Goal: Information Seeking & Learning: Check status

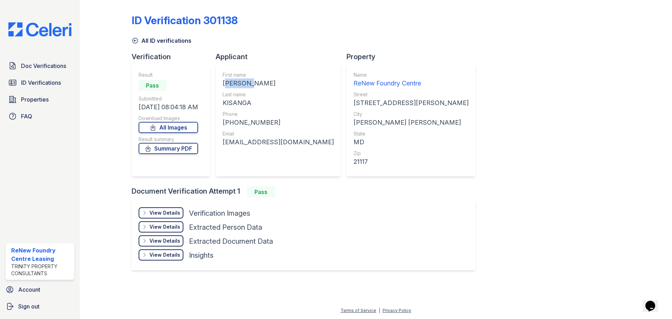
drag, startPoint x: 257, startPoint y: 83, endPoint x: 230, endPoint y: 85, distance: 27.0
click at [222, 85] on div "First name [PERSON_NAME] Last name [GEOGRAPHIC_DATA] Phone [PHONE_NUMBER] Email…" at bounding box center [278, 120] width 125 height 112
click at [235, 84] on div "[PERSON_NAME]" at bounding box center [278, 83] width 111 height 10
drag, startPoint x: 259, startPoint y: 84, endPoint x: 220, endPoint y: 84, distance: 38.9
click at [220, 84] on div "First name [PERSON_NAME] Last name [GEOGRAPHIC_DATA] Phone [PHONE_NUMBER] Email…" at bounding box center [278, 120] width 125 height 112
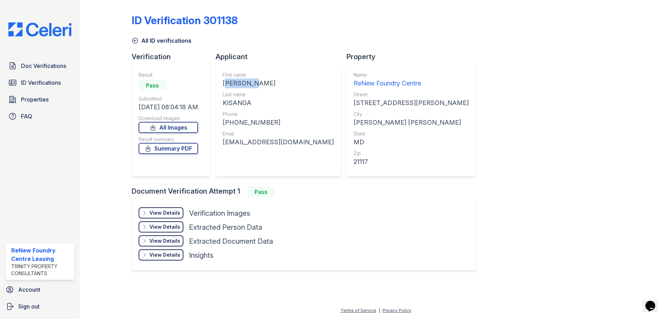
copy div "DAMARESS"
click at [356, 79] on div "ReNew Foundry Centre" at bounding box center [411, 83] width 115 height 10
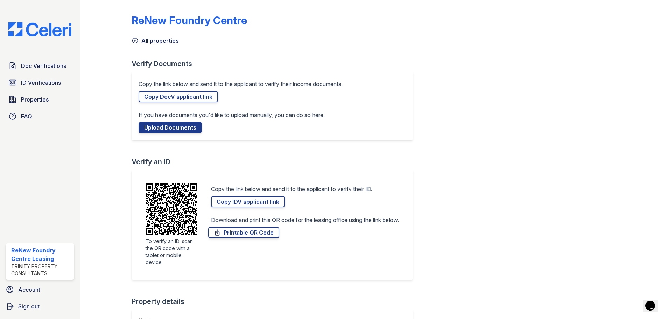
click at [158, 40] on link "All properties" at bounding box center [155, 40] width 47 height 8
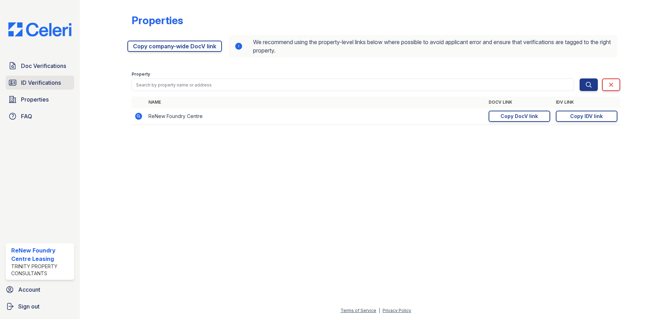
click at [43, 81] on span "ID Verifications" at bounding box center [41, 82] width 40 height 8
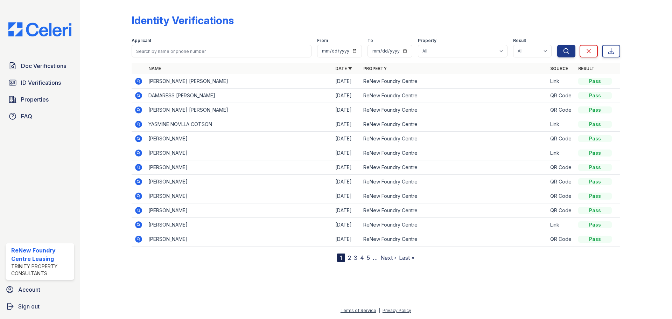
click at [141, 96] on icon at bounding box center [138, 95] width 7 height 7
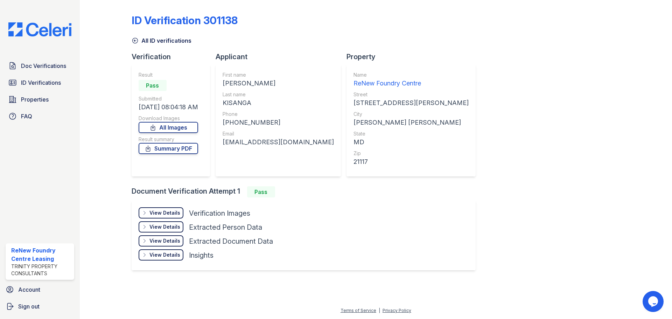
drag, startPoint x: 253, startPoint y: 101, endPoint x: 224, endPoint y: 101, distance: 29.1
click at [224, 101] on div "First name DAMARESS DANIELSON Last name KISANGA Phone +15138500850 Email damare…" at bounding box center [278, 120] width 125 height 112
copy div "KISANGA"
click at [267, 103] on div "KISANGA" at bounding box center [278, 103] width 111 height 10
click at [259, 105] on div "KISANGA" at bounding box center [278, 103] width 111 height 10
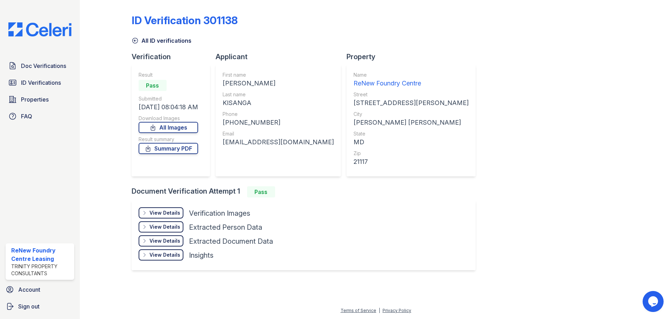
drag, startPoint x: 253, startPoint y: 102, endPoint x: 221, endPoint y: 103, distance: 32.2
click at [221, 103] on div "First name DAMARESS DANIELSON Last name KISANGA Phone +15138500850 Email damare…" at bounding box center [278, 120] width 125 height 112
copy div "KISANGA"
click at [293, 121] on div "+15138500850" at bounding box center [278, 123] width 111 height 10
drag, startPoint x: 268, startPoint y: 125, endPoint x: 231, endPoint y: 123, distance: 36.8
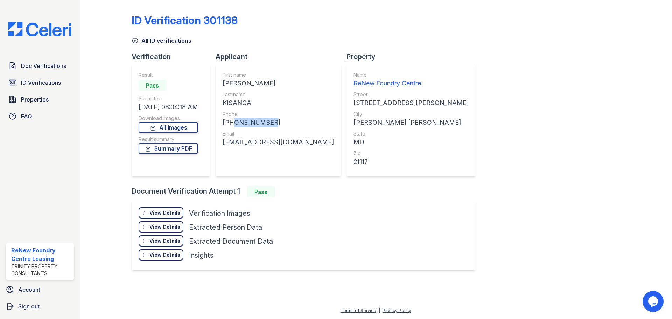
click at [231, 123] on div "+15138500850" at bounding box center [278, 123] width 111 height 10
copy div "5138500850"
drag, startPoint x: 263, startPoint y: 123, endPoint x: 275, endPoint y: 126, distance: 12.7
click at [275, 126] on div "+15138500850" at bounding box center [278, 123] width 111 height 10
drag, startPoint x: 265, startPoint y: 123, endPoint x: 232, endPoint y: 126, distance: 33.1
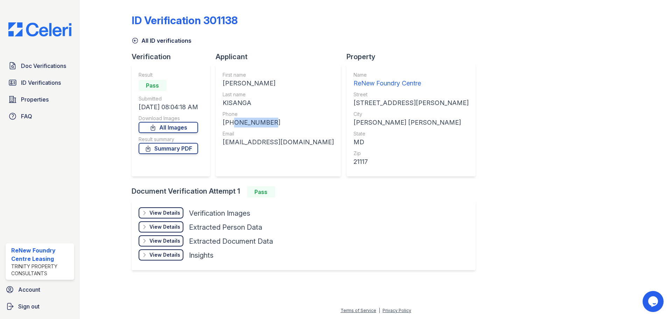
click at [232, 126] on div "+15138500850" at bounding box center [278, 123] width 111 height 10
copy div "5138500850"
click at [473, 100] on div "ID Verification 301138 All ID verifications Verification Result Pass Submitted …" at bounding box center [376, 141] width 489 height 277
click at [354, 126] on div "Owings Mills" at bounding box center [411, 123] width 115 height 10
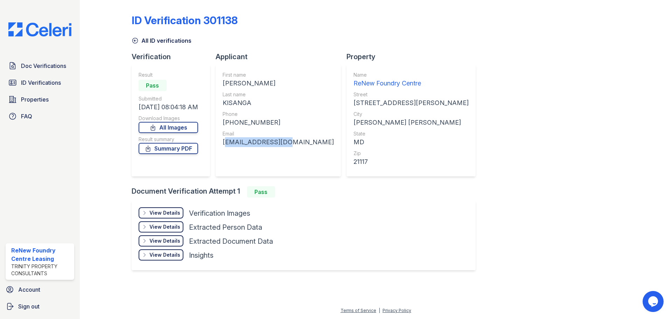
drag, startPoint x: 279, startPoint y: 144, endPoint x: 222, endPoint y: 145, distance: 57.1
click at [222, 145] on div "First name DAMARESS DANIELSON Last name KISANGA Phone +15138500850 Email damare…" at bounding box center [278, 120] width 125 height 112
copy div "damaressk@aol.com"
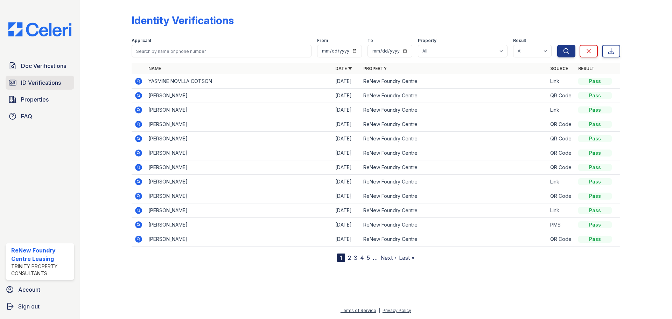
click at [43, 84] on span "ID Verifications" at bounding box center [41, 82] width 40 height 8
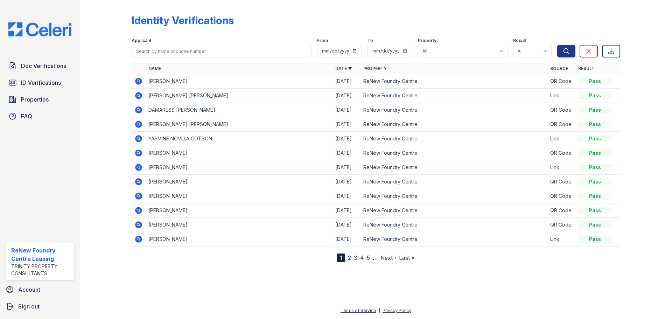
click at [139, 82] on icon at bounding box center [138, 81] width 2 height 2
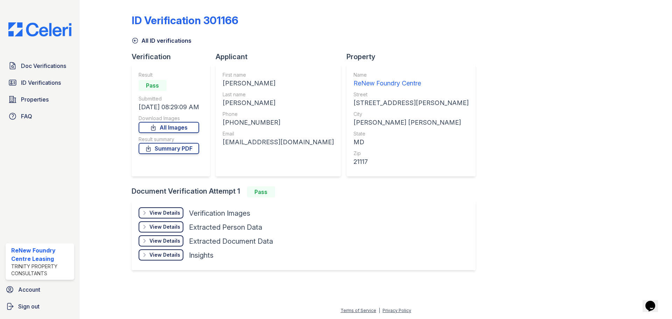
click at [172, 214] on div "View Details" at bounding box center [164, 212] width 31 height 7
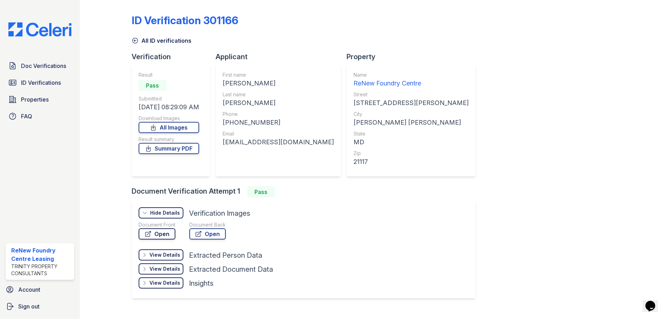
click at [169, 233] on link "Open" at bounding box center [157, 233] width 37 height 11
click at [162, 44] on link "All ID verifications" at bounding box center [162, 40] width 60 height 8
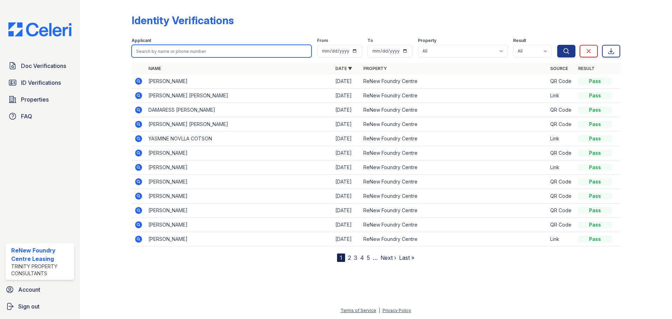
click at [177, 47] on input "search" at bounding box center [222, 51] width 180 height 13
type input "li"
click at [557, 45] on button "Search" at bounding box center [566, 51] width 18 height 13
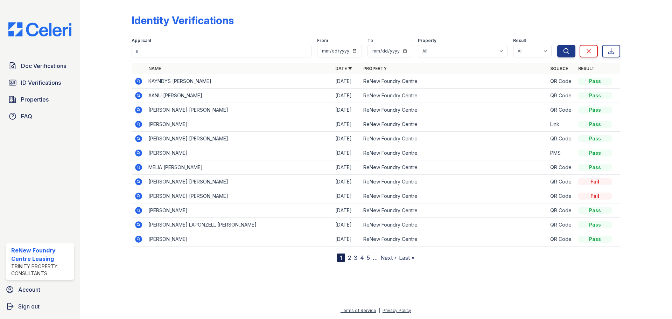
click at [140, 123] on icon at bounding box center [138, 124] width 7 height 7
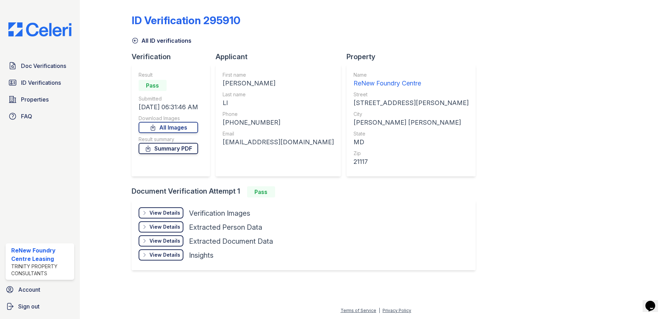
click at [185, 148] on link "Summary PDF" at bounding box center [169, 148] width 60 height 11
click at [51, 71] on link "Doc Verifications" at bounding box center [40, 66] width 69 height 14
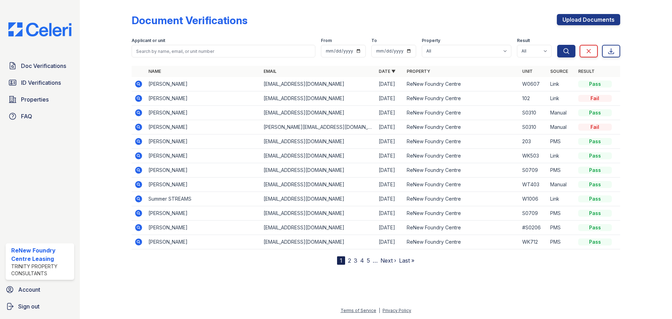
click at [139, 213] on icon at bounding box center [138, 213] width 2 height 2
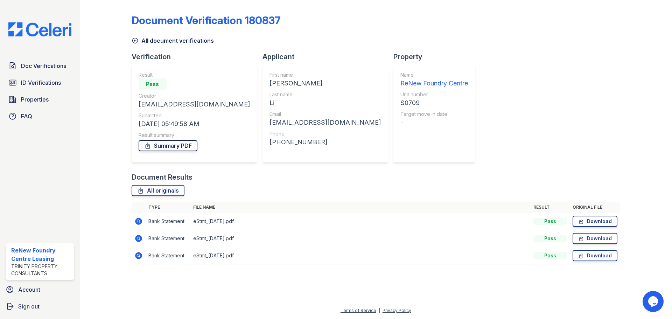
click at [188, 145] on link "Summary PDF" at bounding box center [168, 145] width 59 height 11
click at [45, 82] on span "ID Verifications" at bounding box center [41, 82] width 40 height 8
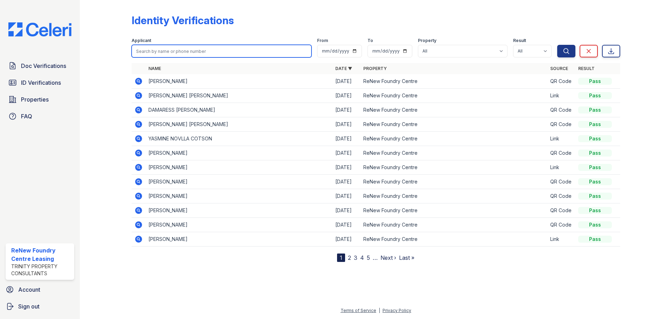
click at [180, 54] on input "search" at bounding box center [222, 51] width 180 height 13
type input "li"
click at [557, 45] on button "Search" at bounding box center [566, 51] width 18 height 13
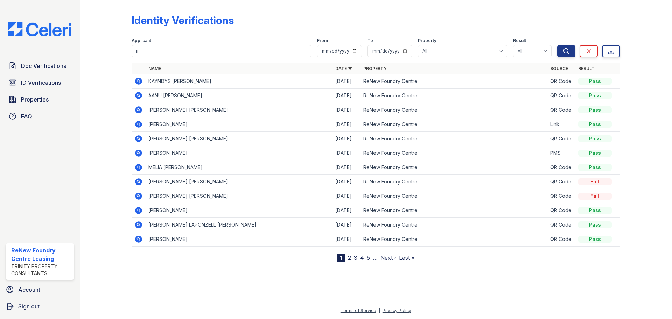
click at [142, 123] on icon at bounding box center [138, 124] width 8 height 8
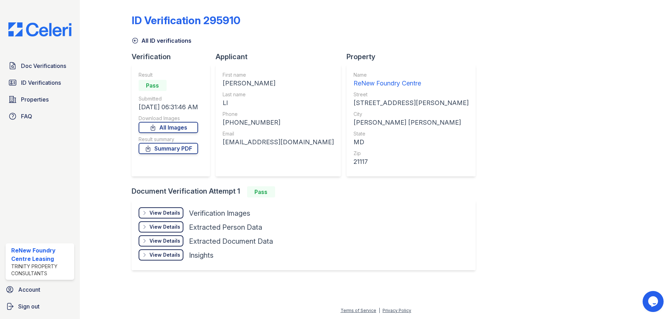
click at [165, 209] on div "View Details Details" at bounding box center [161, 212] width 45 height 11
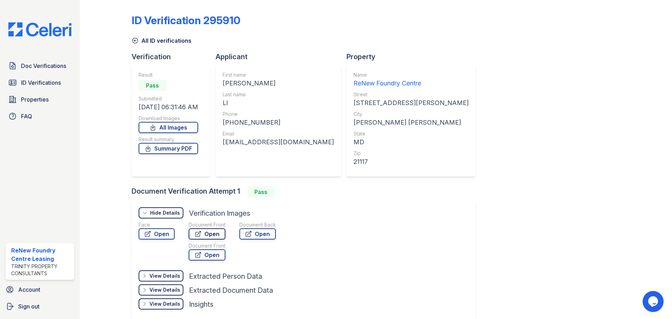
click at [201, 234] on link "Open" at bounding box center [207, 233] width 37 height 11
click at [151, 48] on div "ID Verification 295910 All ID verifications Verification Result Pass Submitted …" at bounding box center [376, 166] width 489 height 326
click at [145, 41] on link "All ID verifications" at bounding box center [162, 40] width 60 height 8
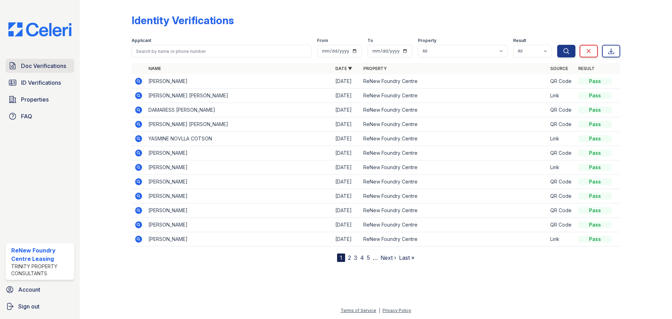
click at [53, 69] on span "Doc Verifications" at bounding box center [43, 66] width 45 height 8
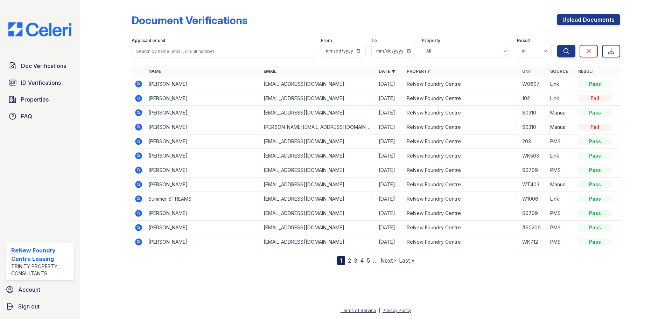
click at [140, 213] on icon at bounding box center [138, 213] width 7 height 7
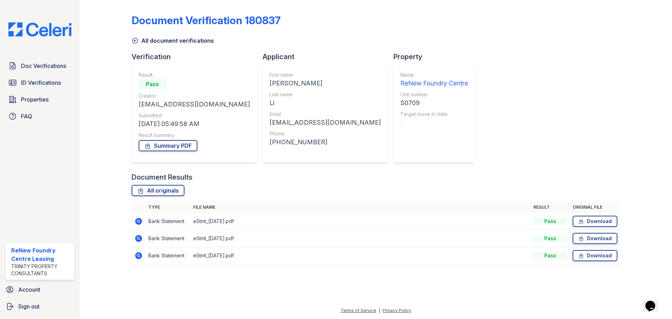
click at [138, 259] on icon at bounding box center [138, 255] width 8 height 8
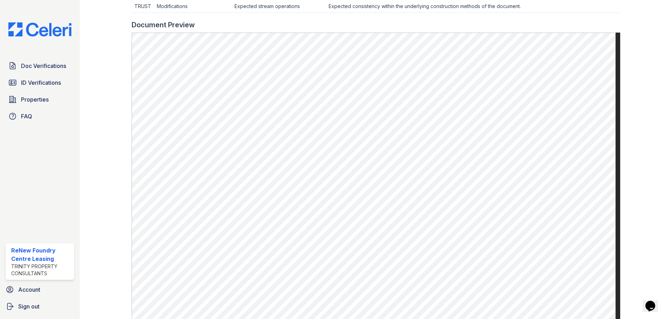
scroll to position [315, 0]
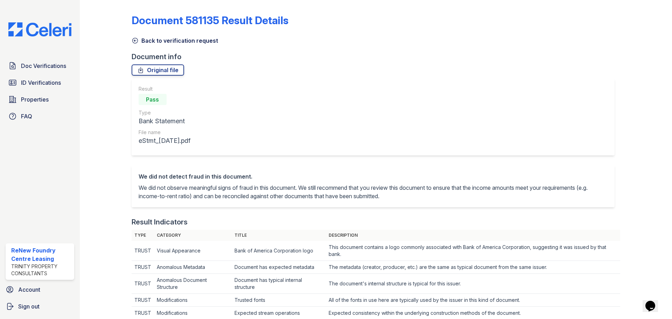
click at [160, 41] on link "Back to verification request" at bounding box center [175, 40] width 86 height 8
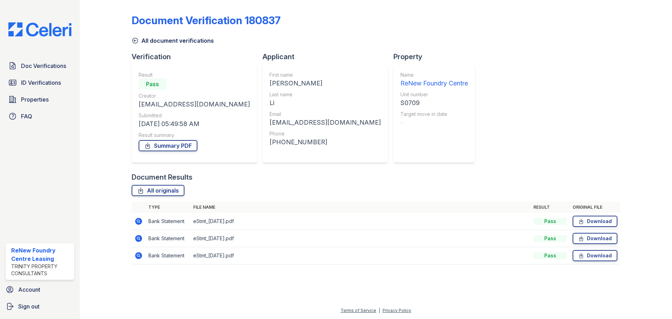
click at [169, 46] on div "Document Verification 180837 All document verifications Verification Result Pas…" at bounding box center [376, 137] width 489 height 269
click at [46, 88] on link "ID Verifications" at bounding box center [40, 83] width 69 height 14
